Goal: Task Accomplishment & Management: Manage account settings

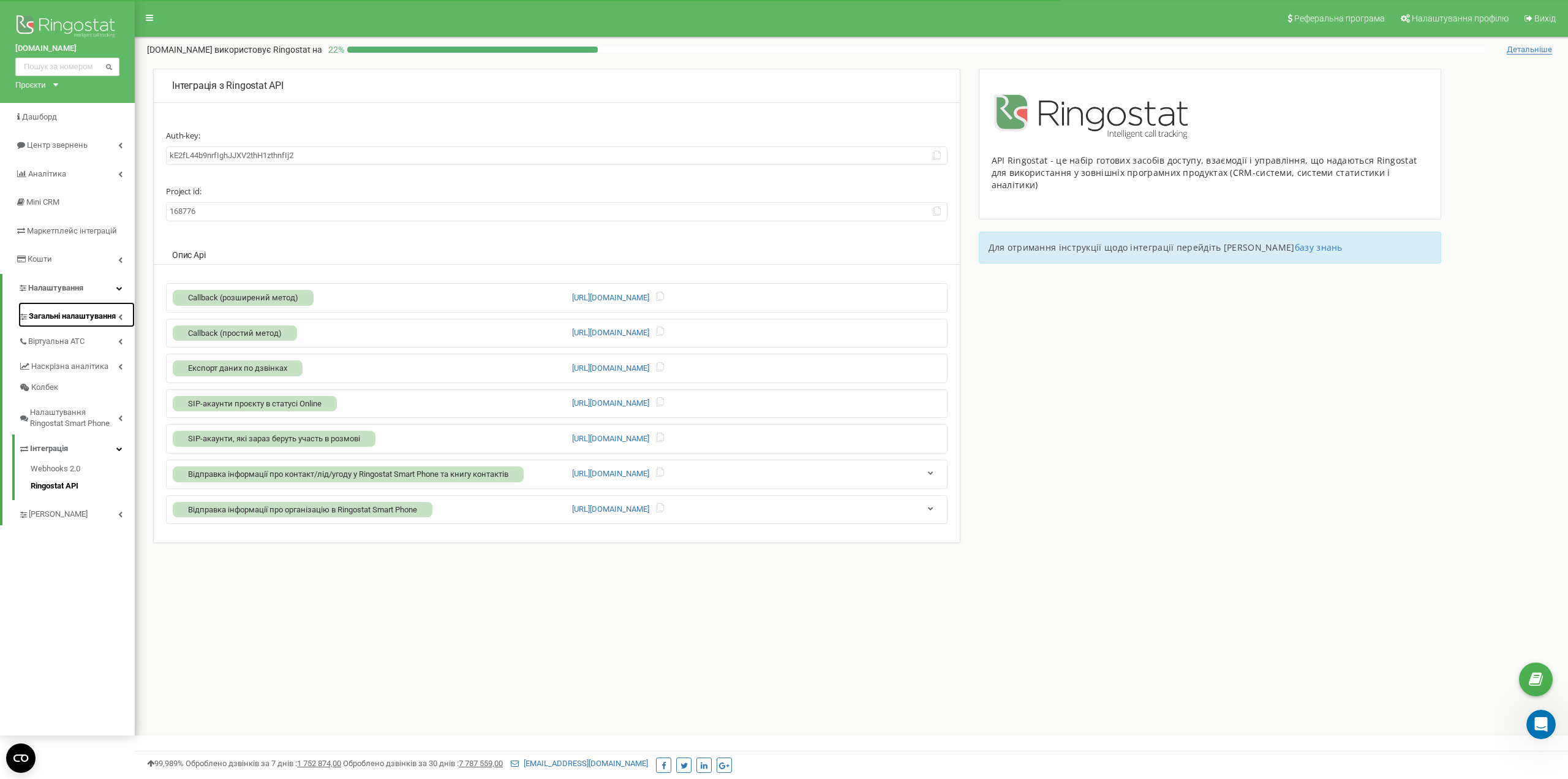
click at [80, 317] on span "Загальні налаштування" at bounding box center [72, 316] width 87 height 12
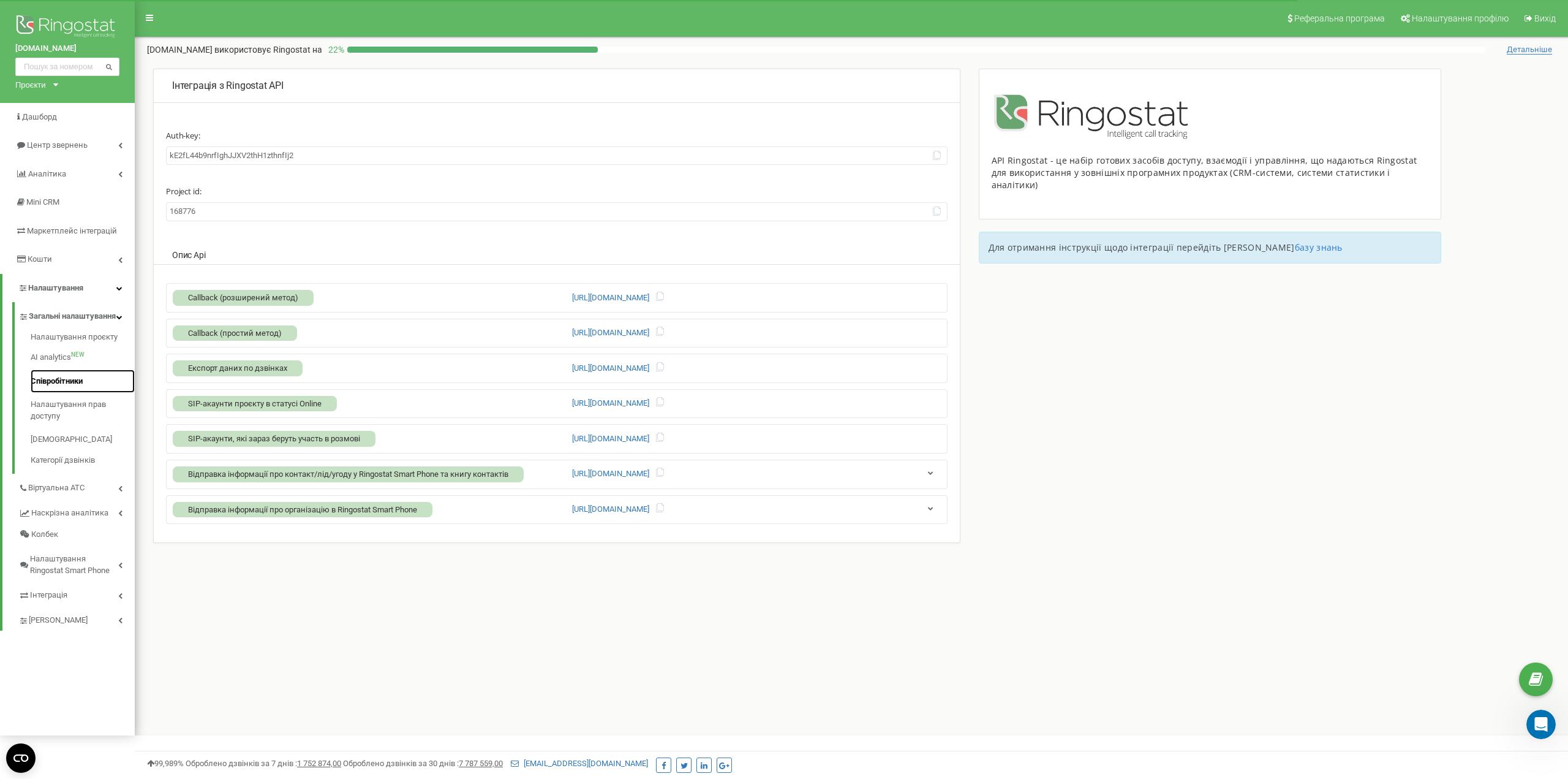
click at [56, 384] on link "Співробітники" at bounding box center [83, 381] width 104 height 24
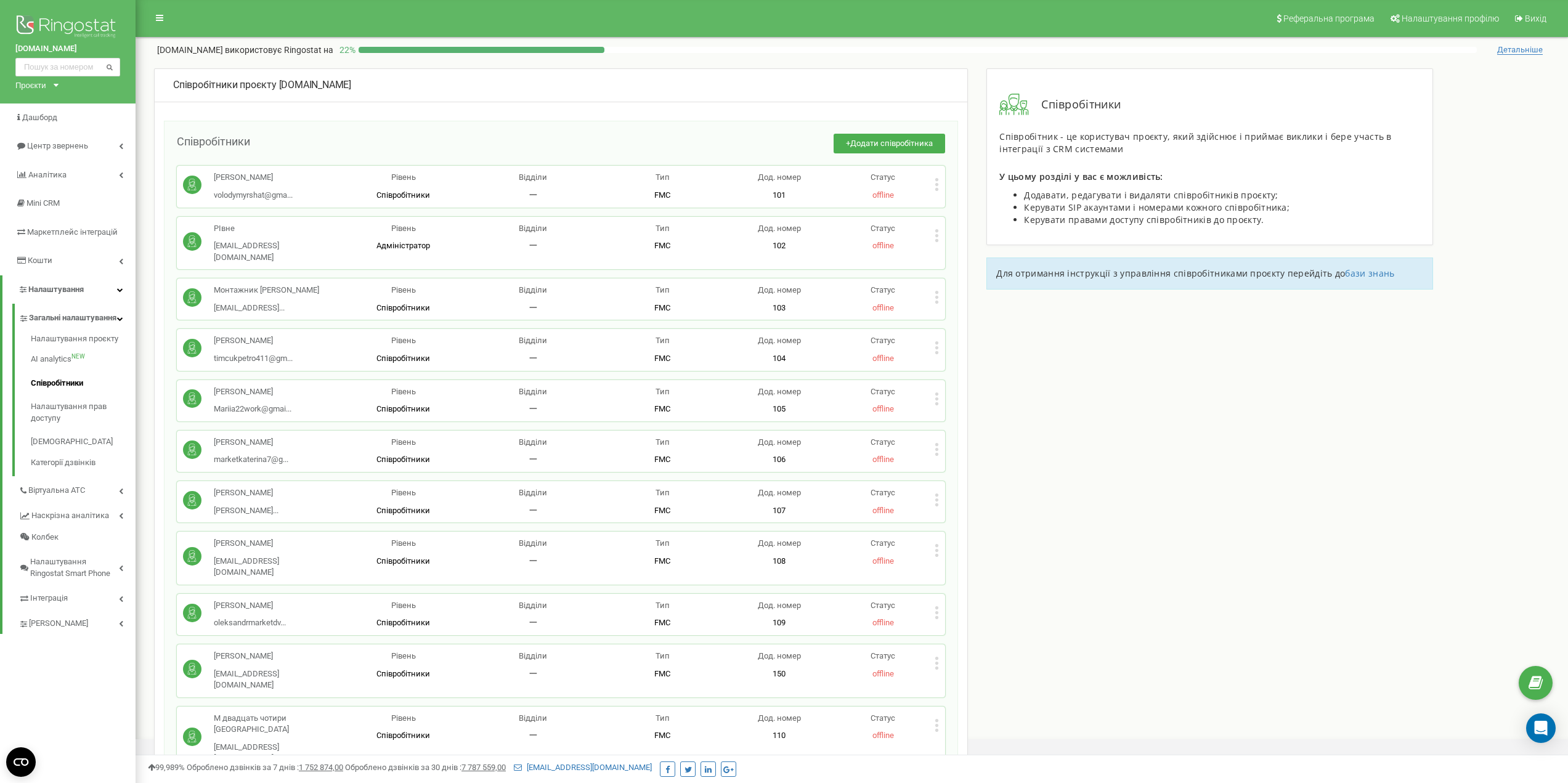
click at [939, 187] on icon at bounding box center [937, 184] width 4 height 13
click at [946, 200] on icon at bounding box center [947, 204] width 9 height 9
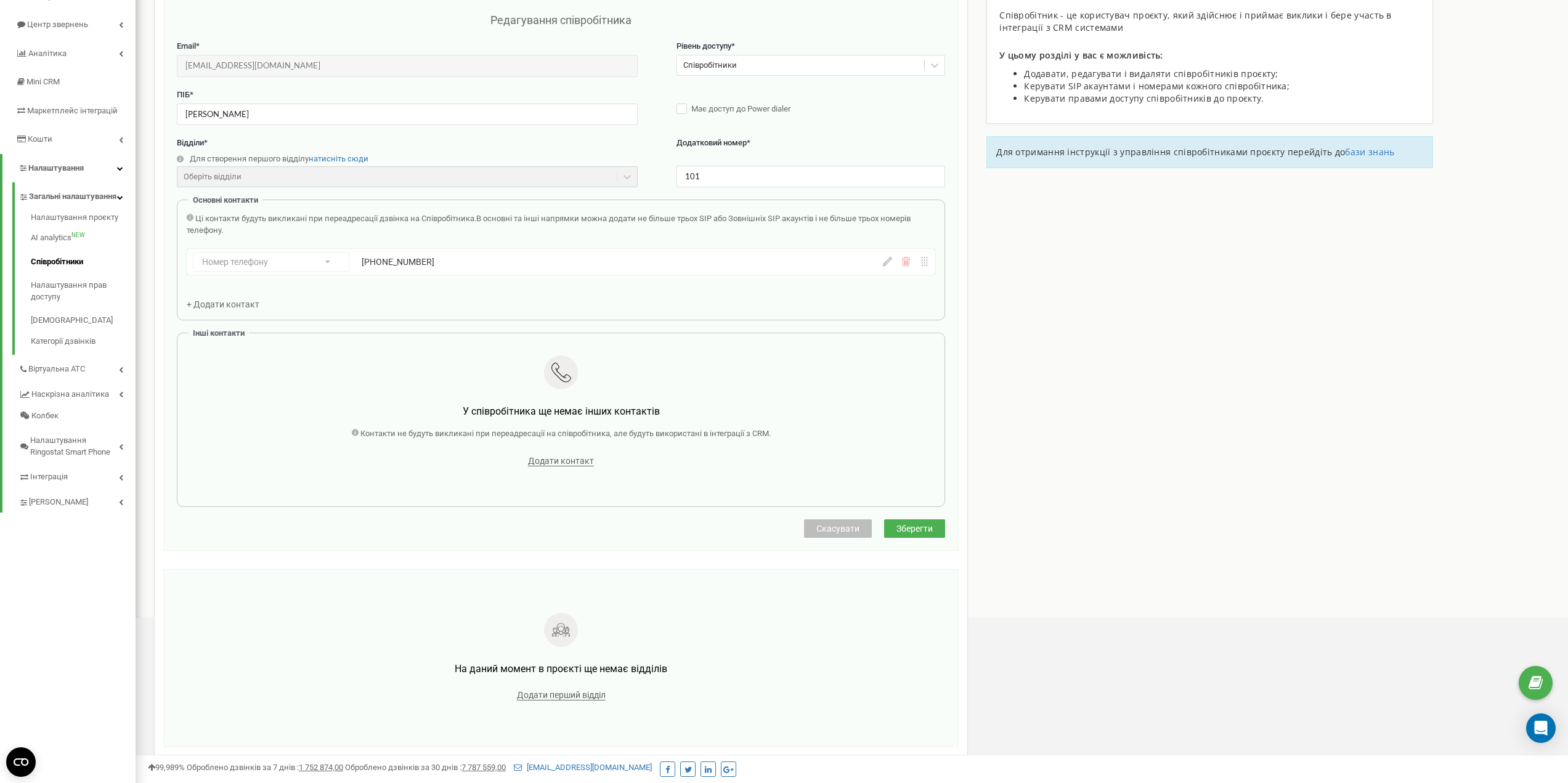
scroll to position [123, 0]
drag, startPoint x: 144, startPoint y: 73, endPoint x: 361, endPoint y: 285, distance: 303.4
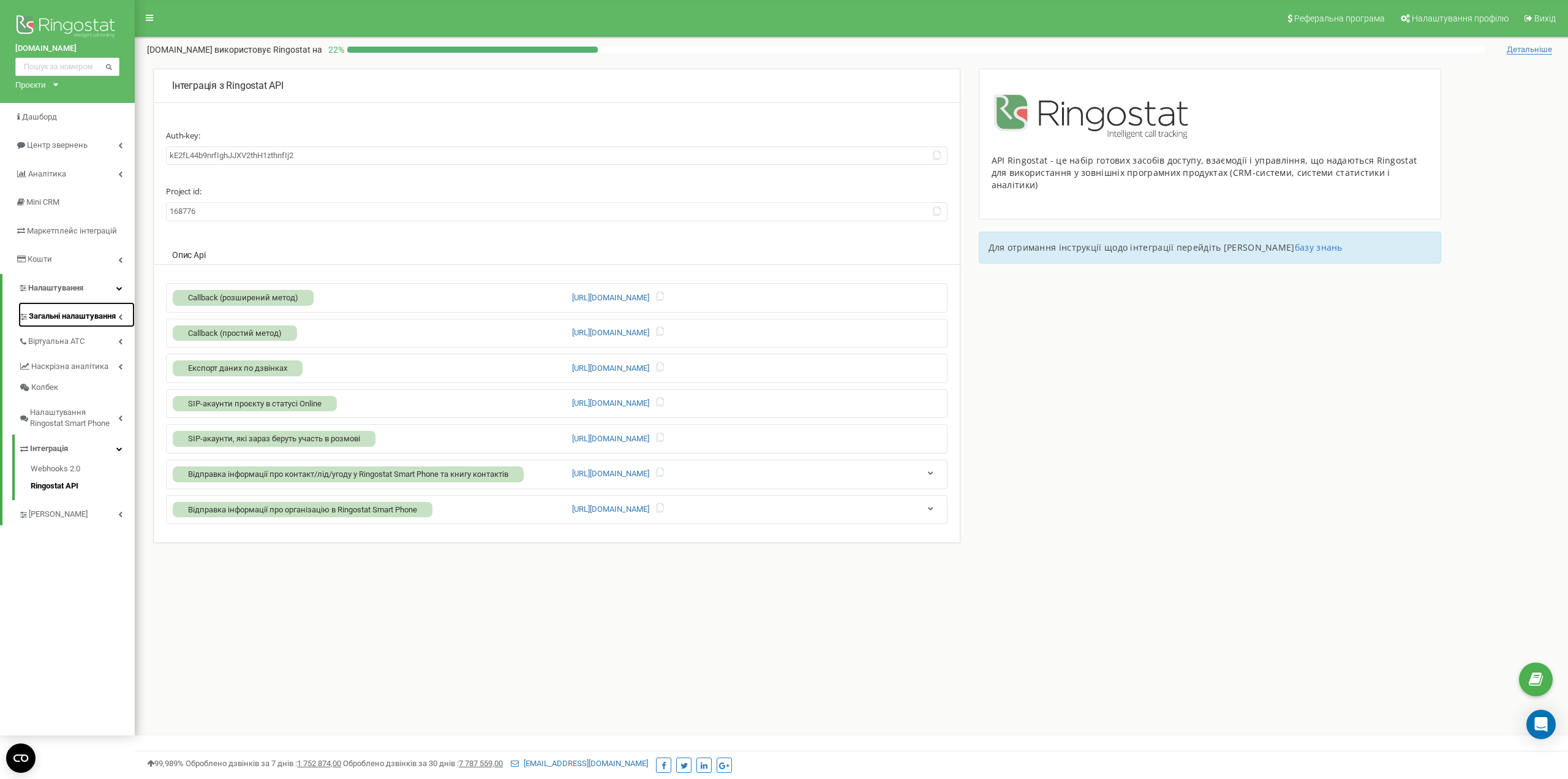
click at [75, 306] on link "Загальні налаштування" at bounding box center [76, 315] width 116 height 25
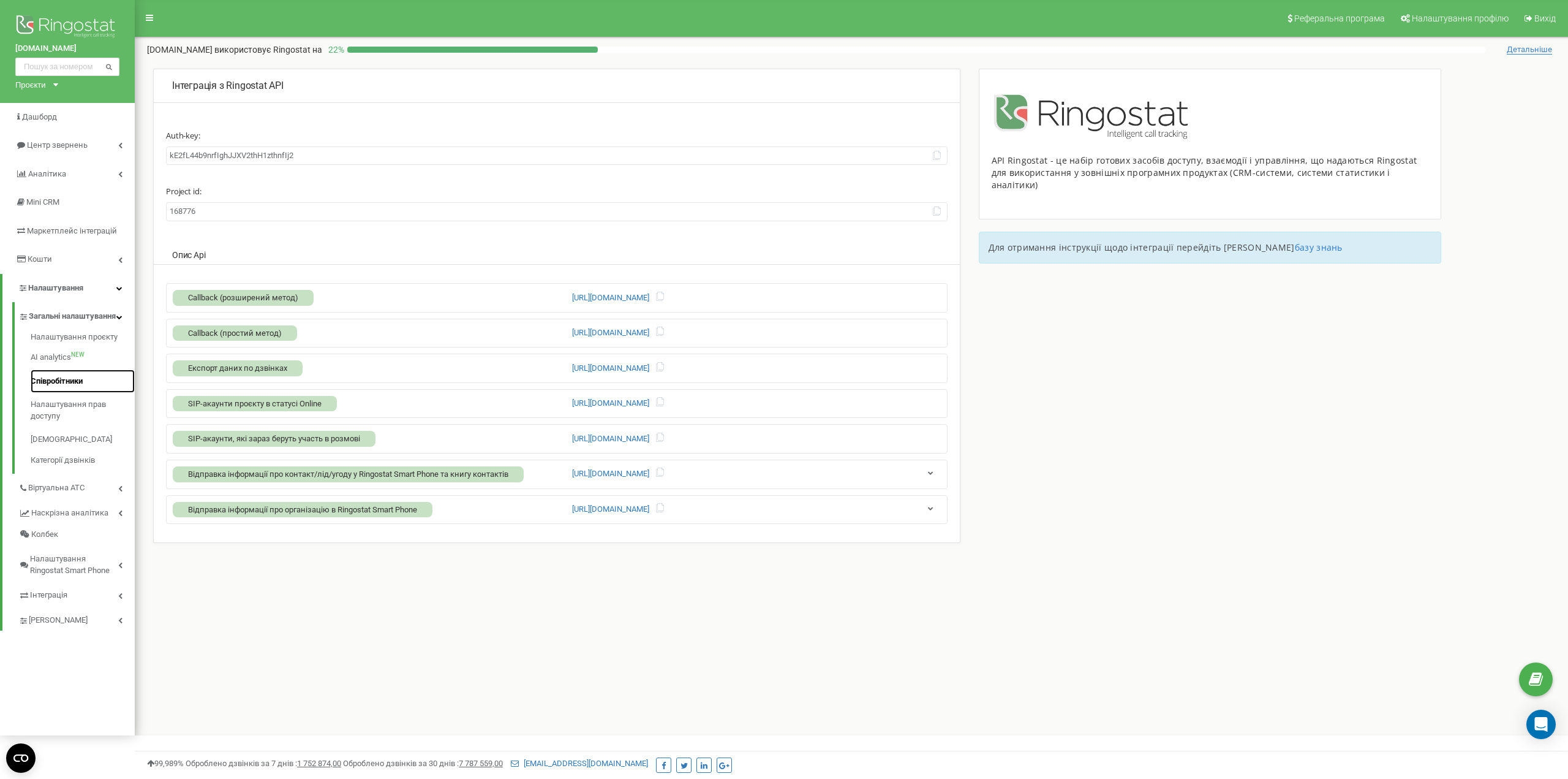
click at [70, 391] on link "Співробітники" at bounding box center [83, 381] width 104 height 24
